Goal: Task Accomplishment & Management: Use online tool/utility

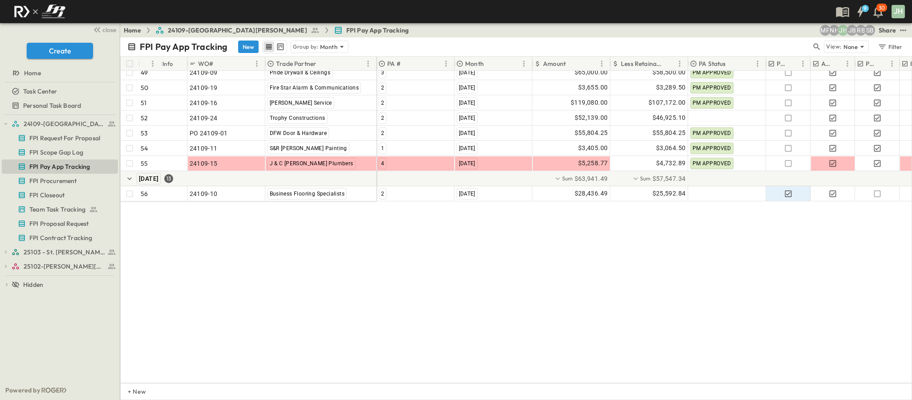
scroll to position [628, 0]
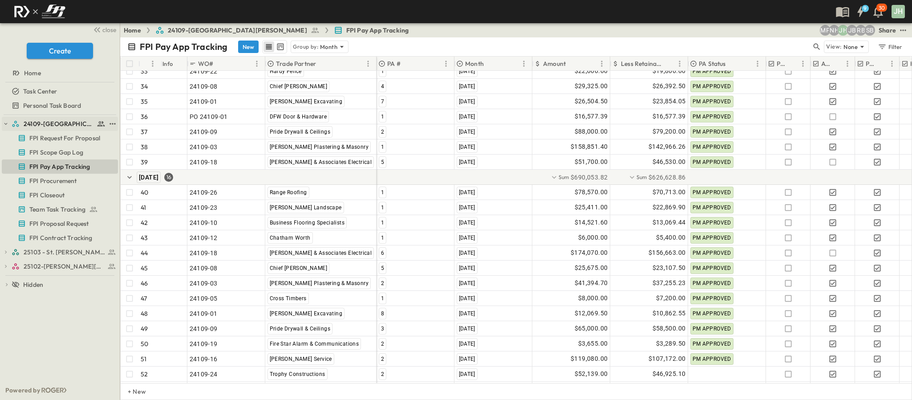
click at [6, 120] on button "button" at bounding box center [6, 124] width 8 height 8
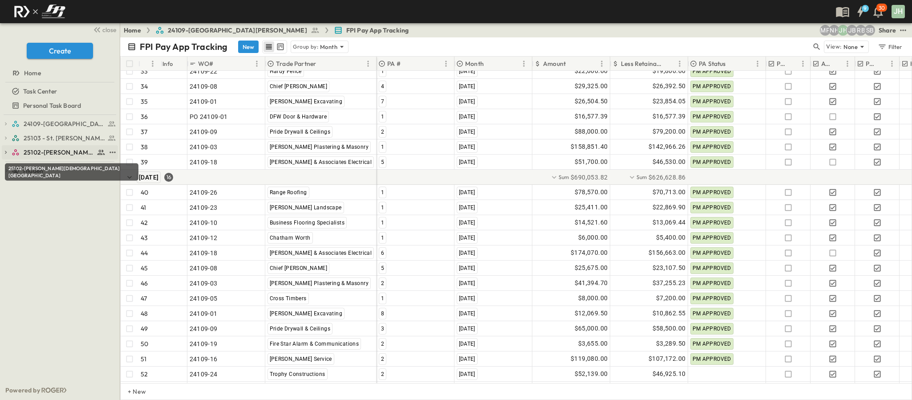
click at [63, 154] on span "25102-[PERSON_NAME][DEMOGRAPHIC_DATA][GEOGRAPHIC_DATA]" at bounding box center [59, 152] width 71 height 9
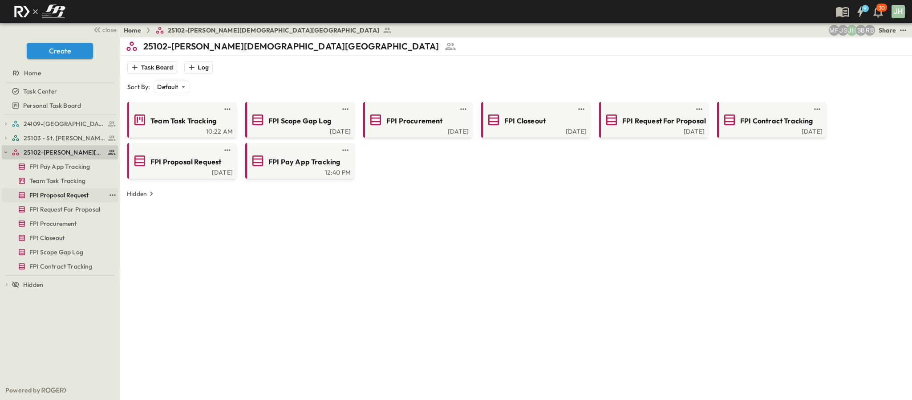
click at [63, 197] on span "FPI Proposal Request" at bounding box center [58, 194] width 59 height 9
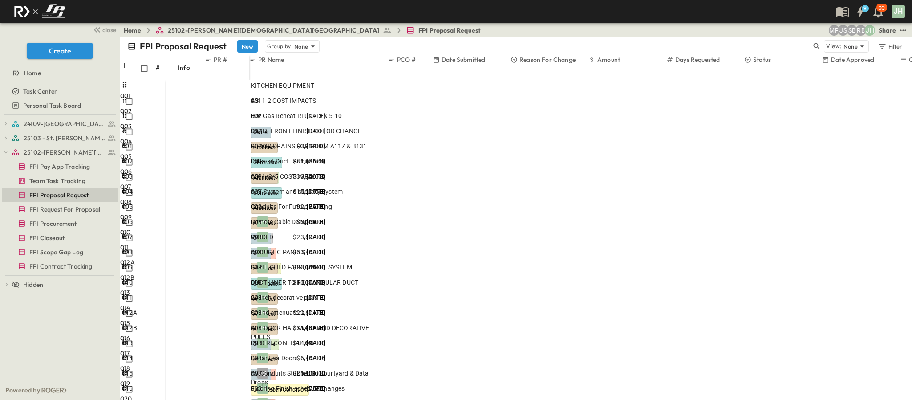
scroll to position [67, 0]
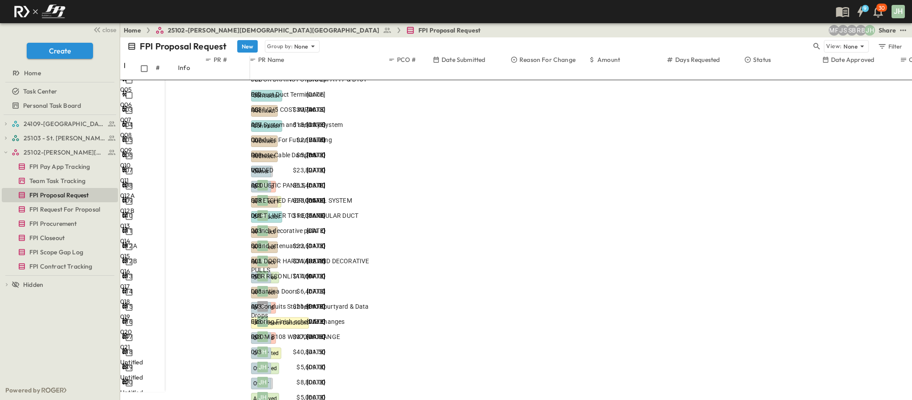
click at [327, 377] on div "Voided" at bounding box center [288, 383] width 78 height 13
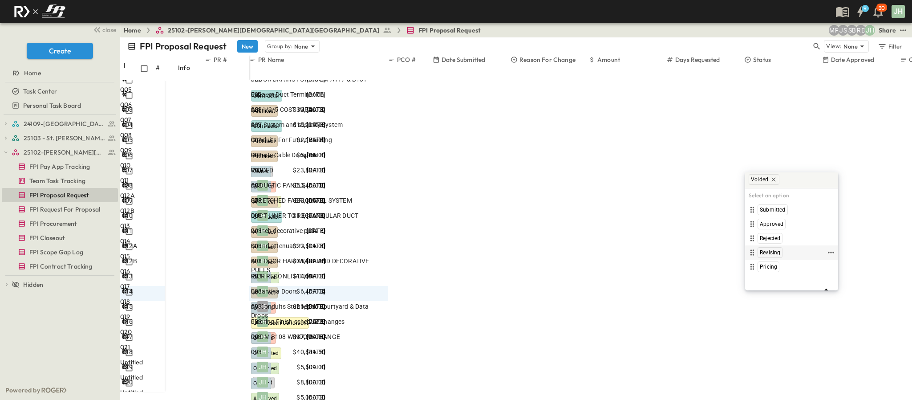
click at [778, 255] on span "Revising" at bounding box center [770, 252] width 20 height 7
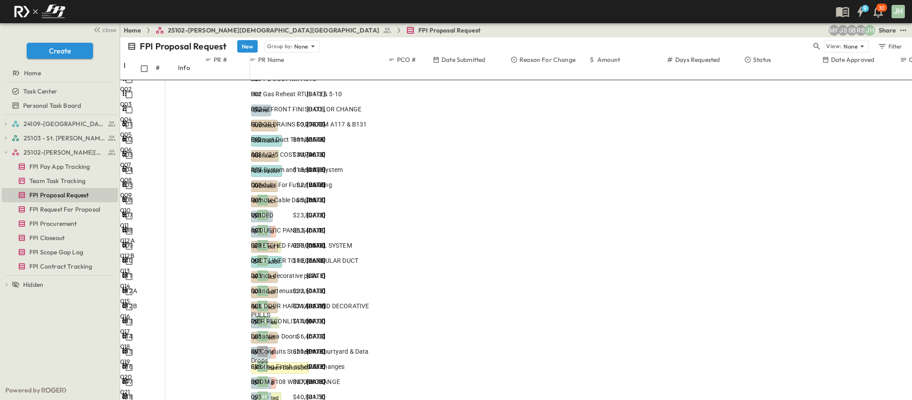
scroll to position [0, 0]
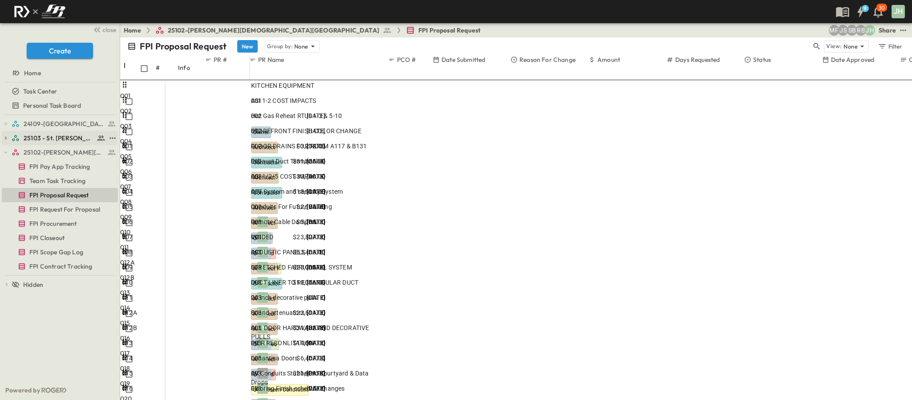
click at [53, 135] on span "25103 - St. [PERSON_NAME] Phase 2" at bounding box center [59, 138] width 71 height 9
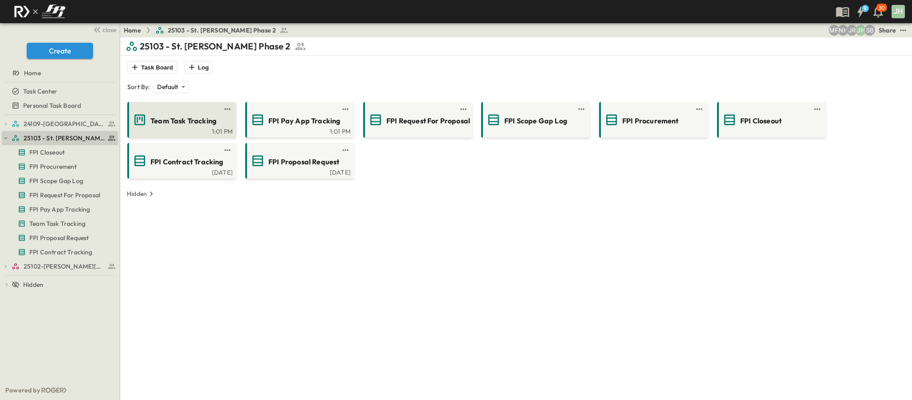
click at [150, 114] on div "Team Task Tracking" at bounding box center [189, 120] width 79 height 12
